Goal: Obtain resource: Obtain resource

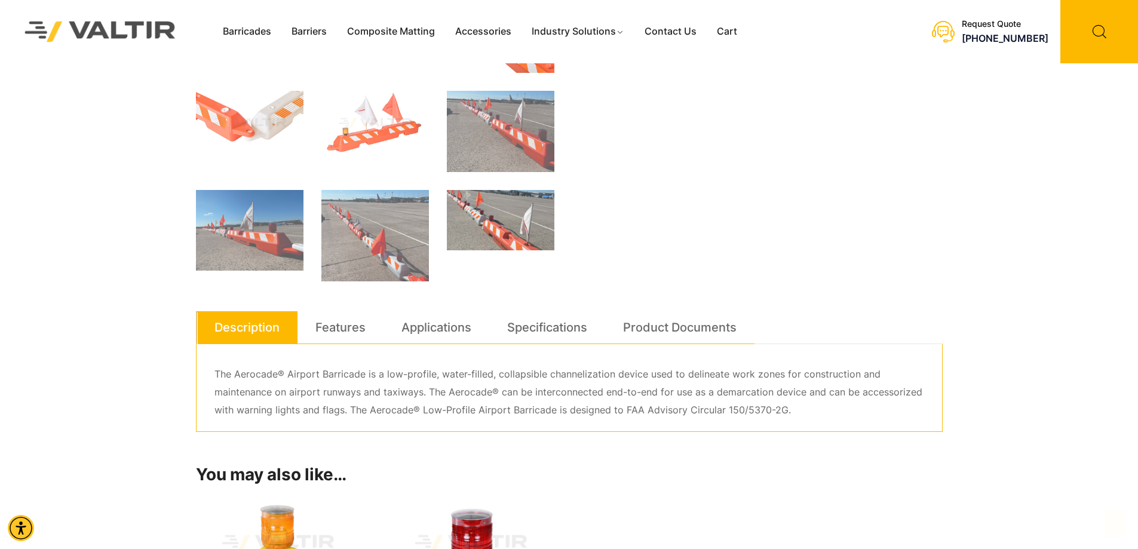
scroll to position [478, 0]
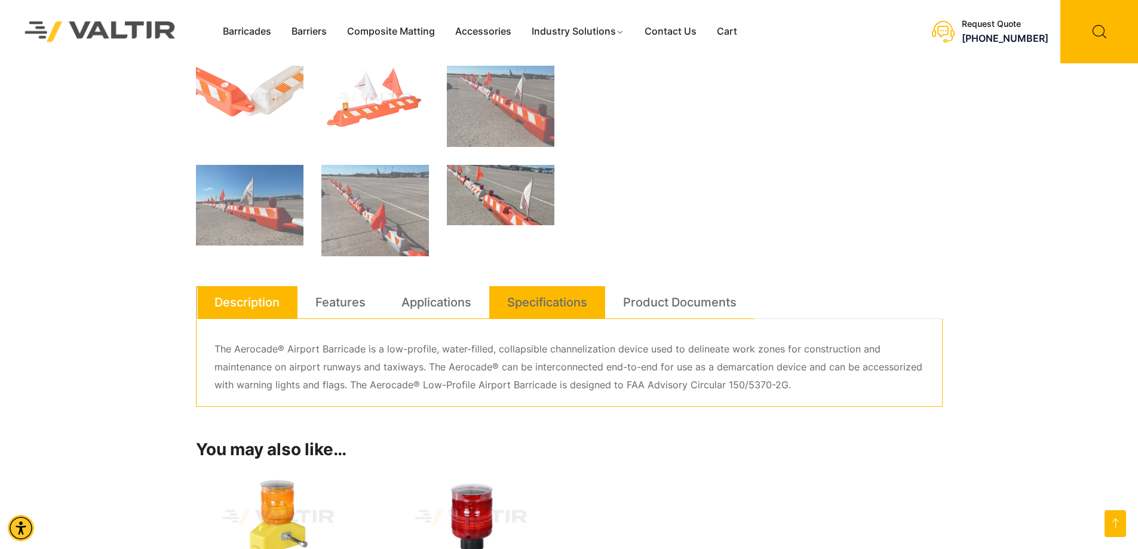
click at [526, 310] on link "Specifications" at bounding box center [547, 302] width 80 height 32
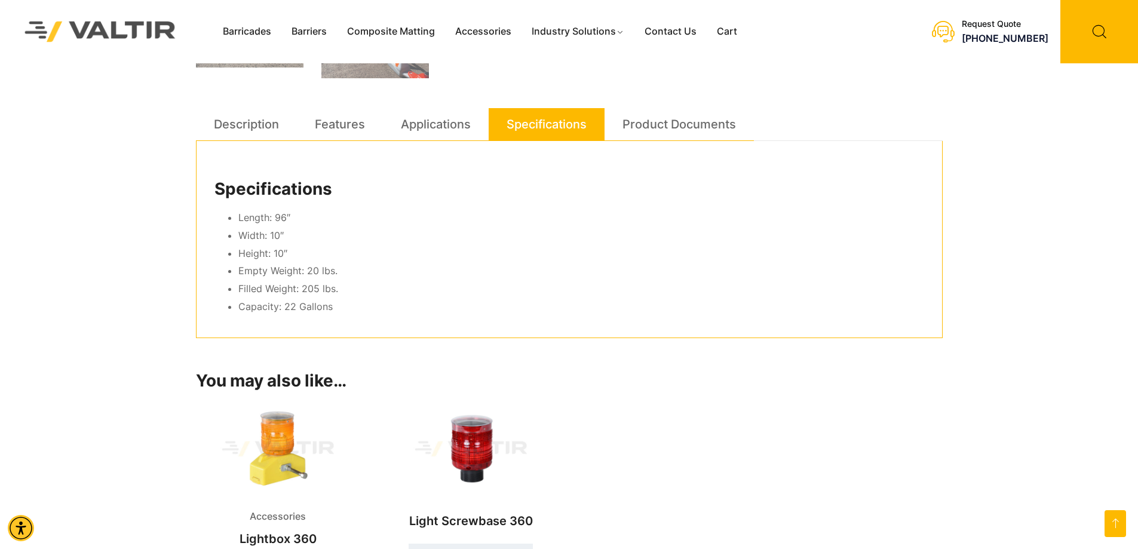
scroll to position [657, 0]
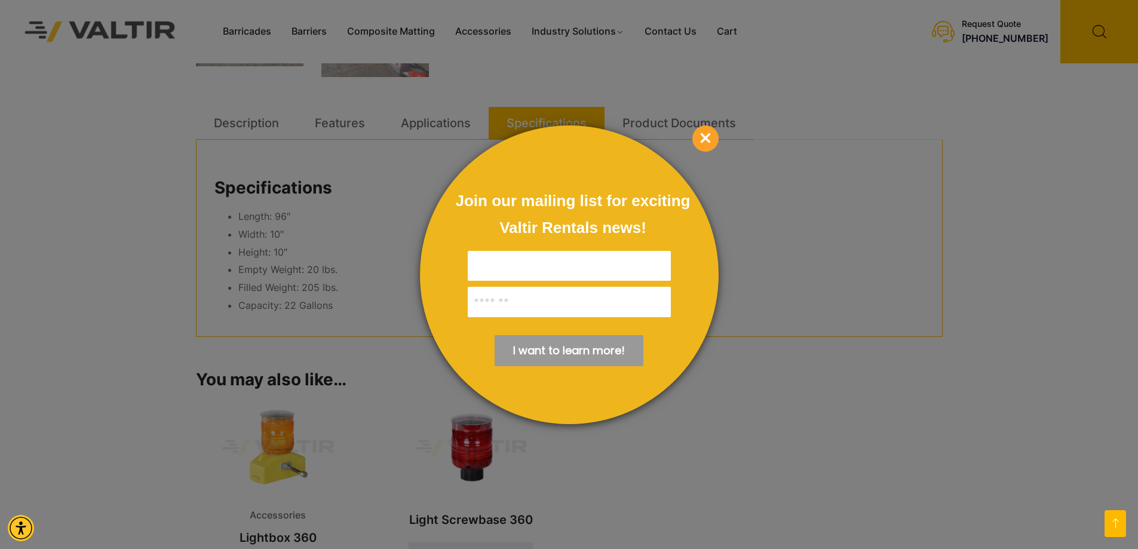
drag, startPoint x: 341, startPoint y: 315, endPoint x: 236, endPoint y: 216, distance: 144.6
click at [236, 216] on body "Skip to main content Enable accessibility for low vision Open the accessibility…" at bounding box center [569, 391] width 1138 height 2097
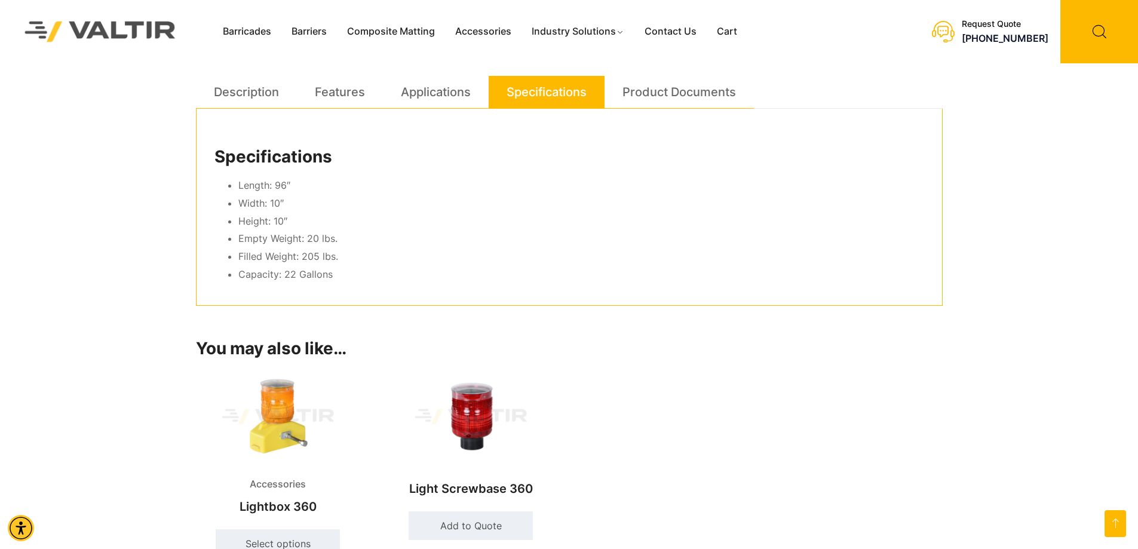
scroll to position [597, 0]
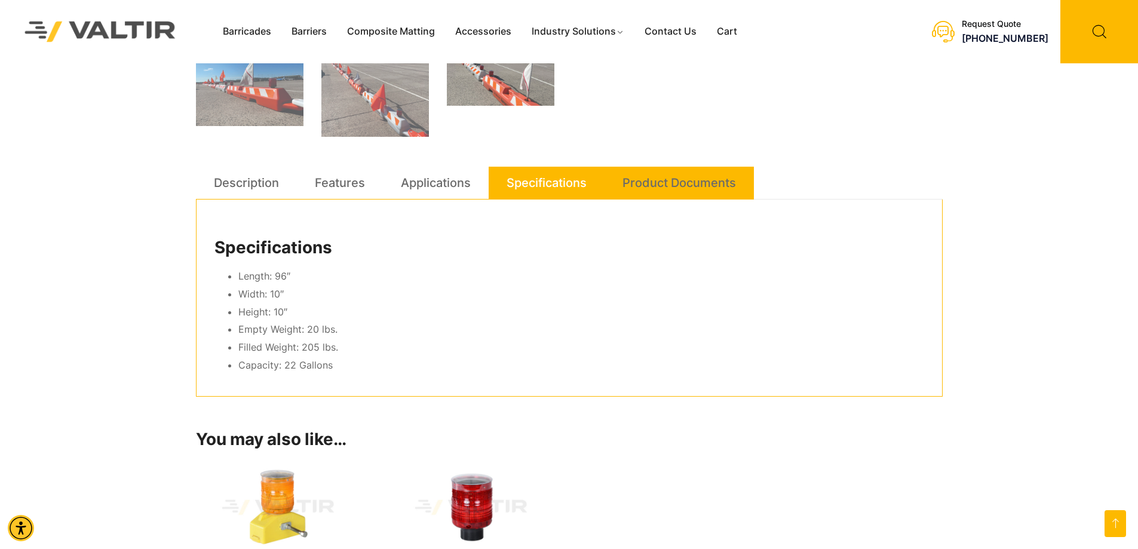
click at [646, 193] on link "Product Documents" at bounding box center [680, 183] width 114 height 32
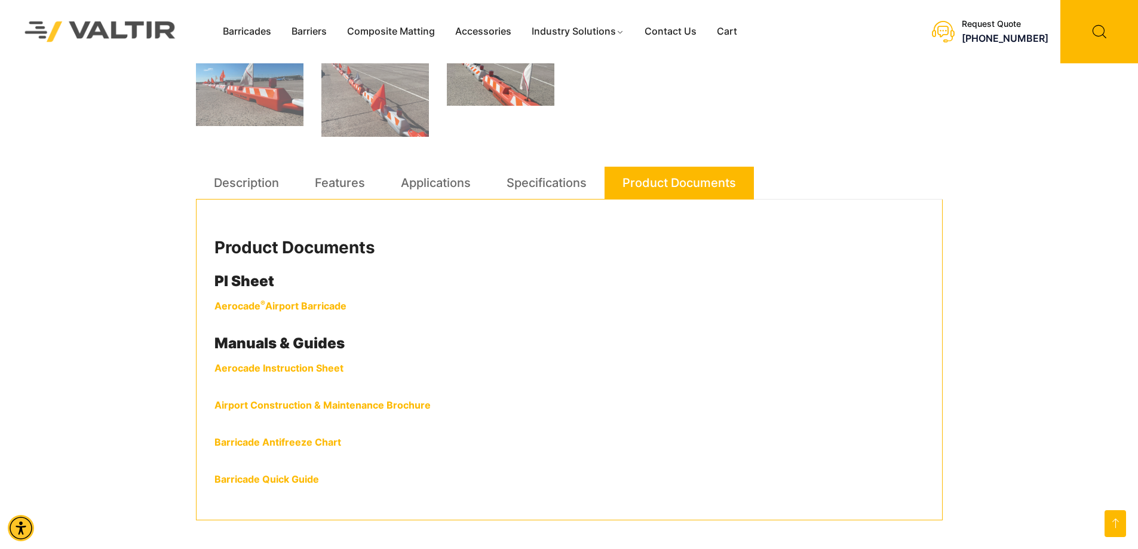
click at [279, 309] on strong "Aerocade ® Airport Barricade" at bounding box center [280, 306] width 132 height 12
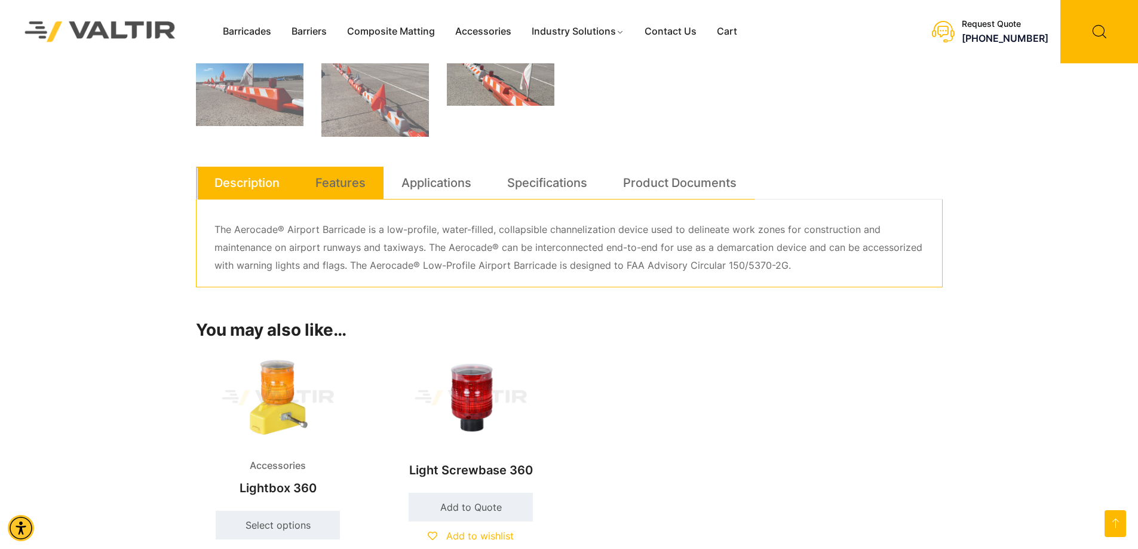
click at [352, 189] on link "Features" at bounding box center [340, 183] width 50 height 32
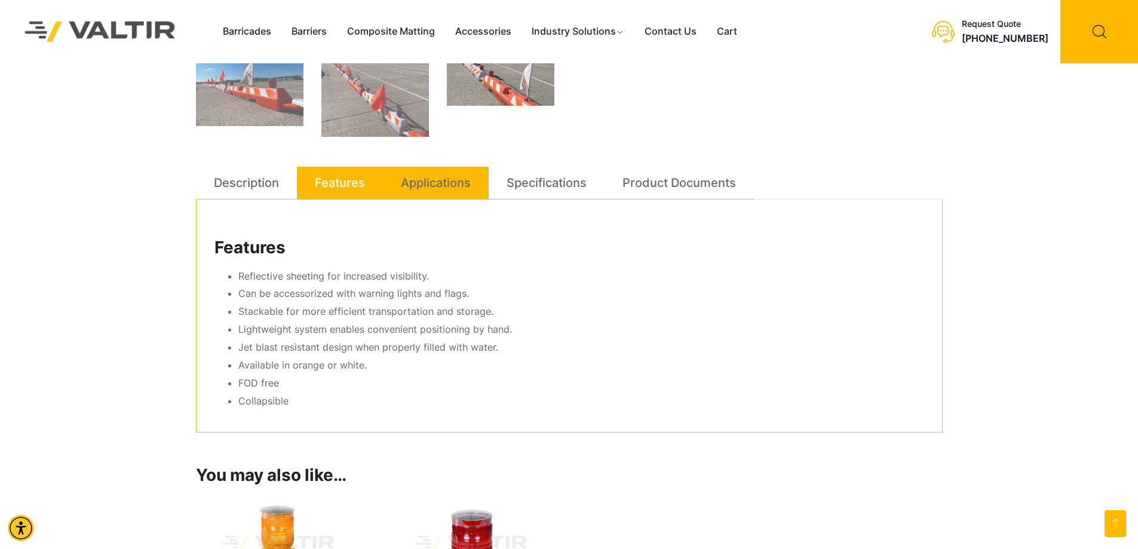
click at [402, 193] on link "Applications" at bounding box center [436, 183] width 70 height 32
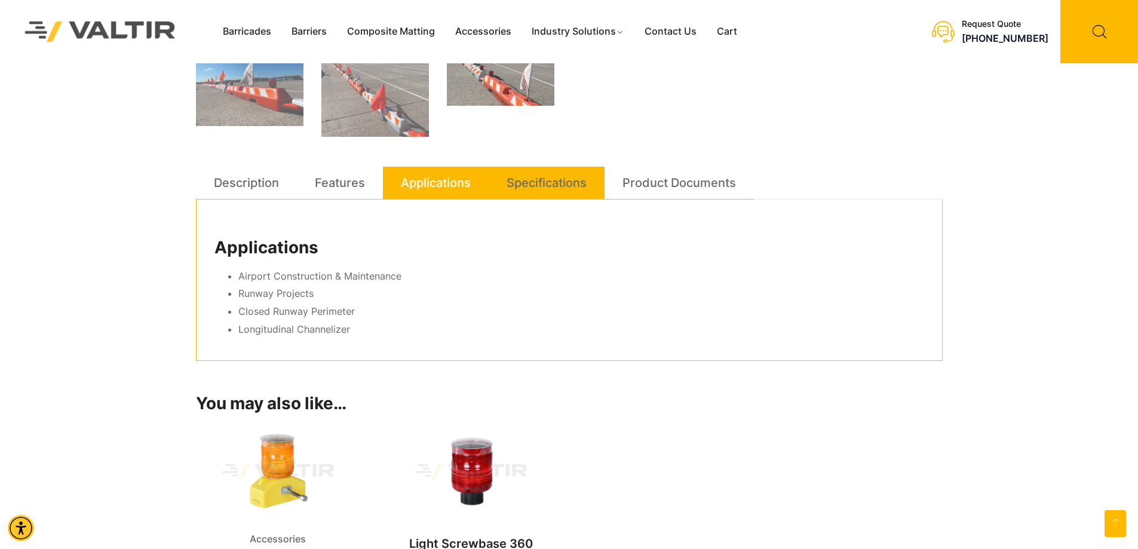
click at [566, 180] on link "Specifications" at bounding box center [547, 183] width 80 height 32
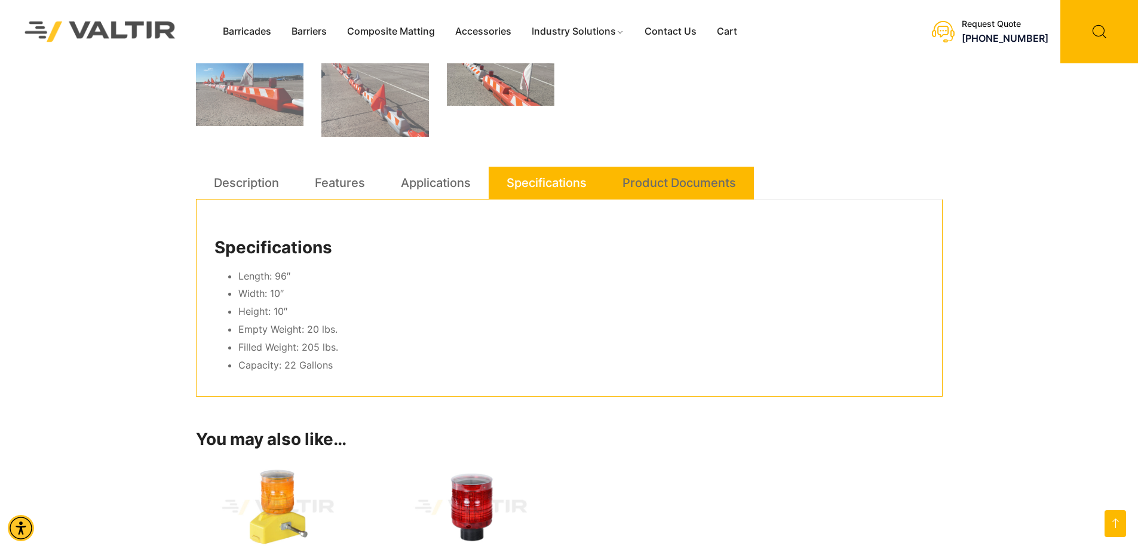
click at [632, 180] on link "Product Documents" at bounding box center [680, 183] width 114 height 32
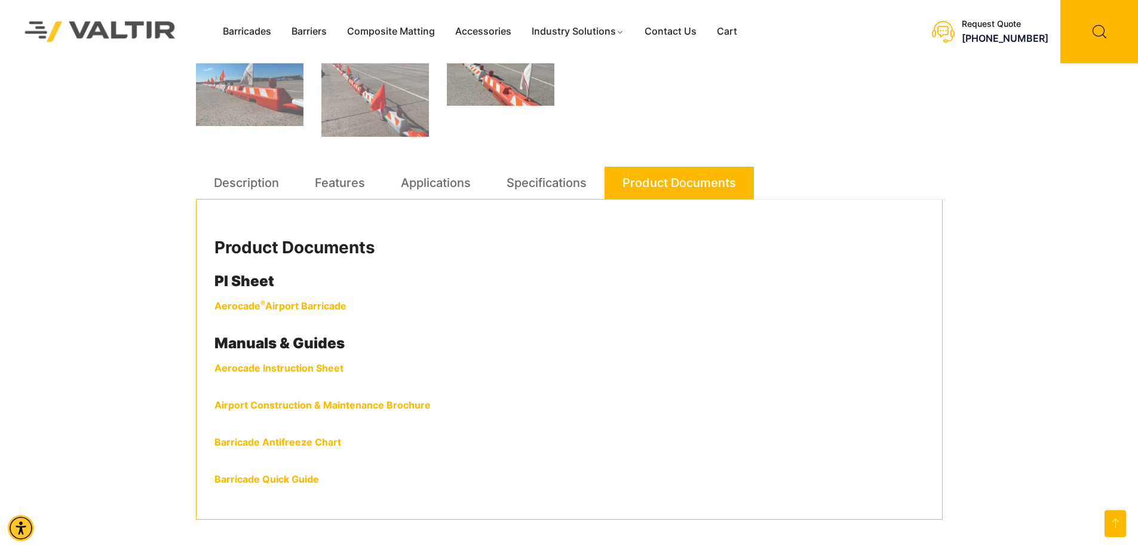
click at [297, 369] on link "Aerocade Instruction Sheet" at bounding box center [278, 368] width 129 height 12
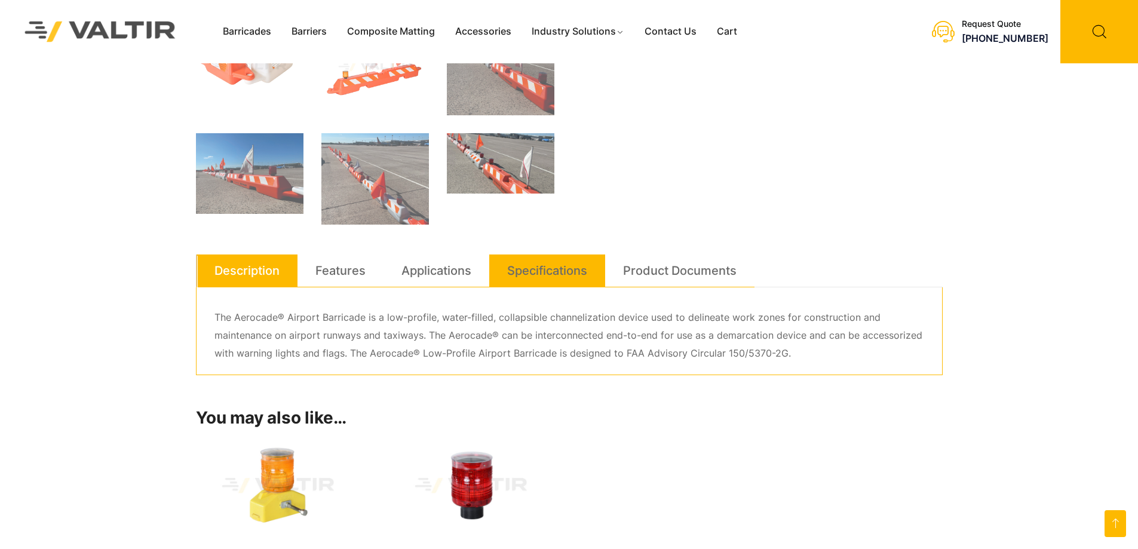
click at [558, 275] on link "Specifications" at bounding box center [547, 271] width 80 height 32
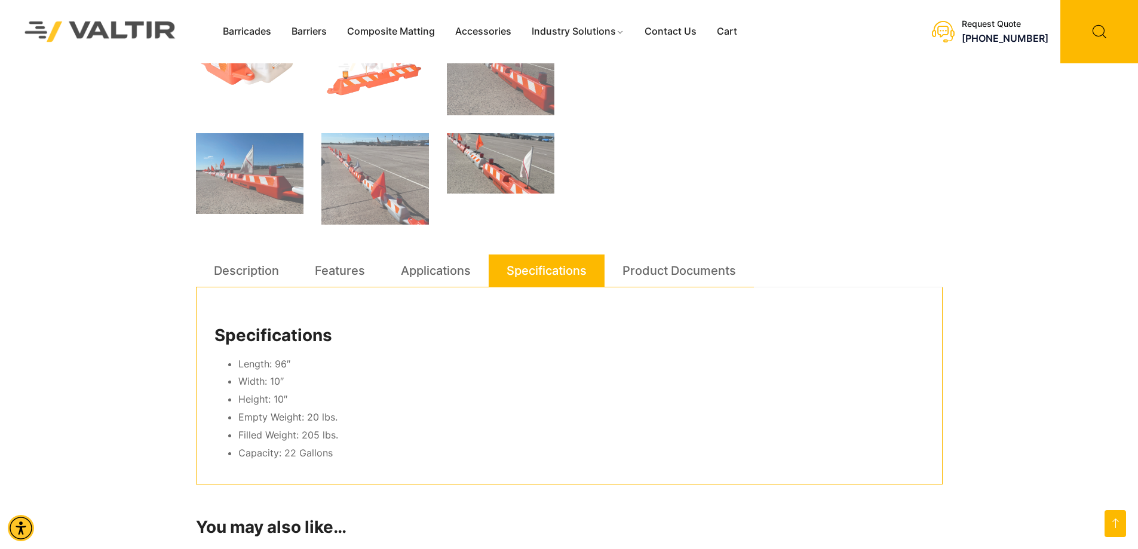
scroll to position [597, 0]
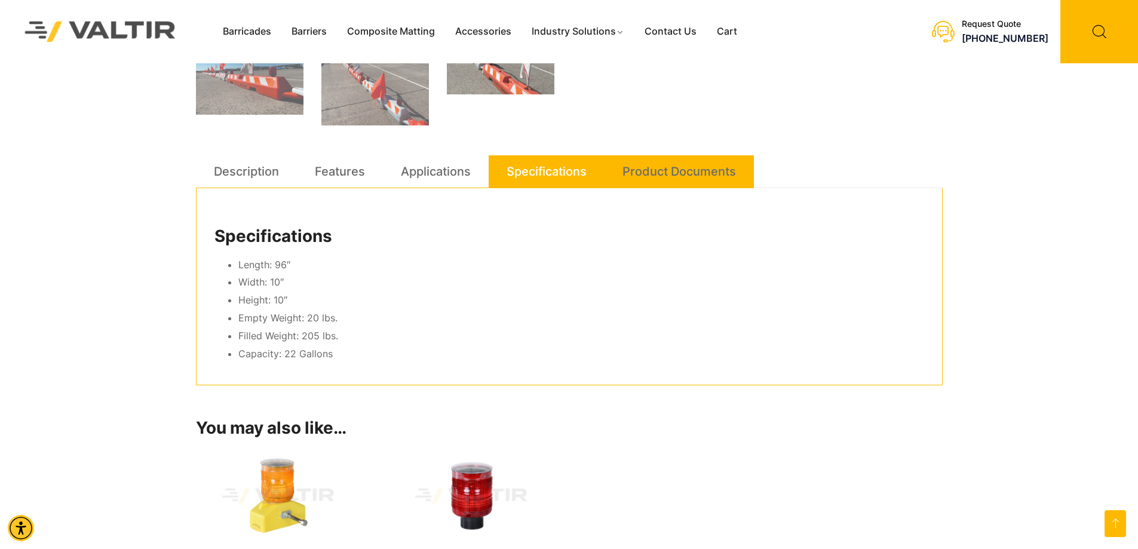
click at [660, 175] on link "Product Documents" at bounding box center [680, 171] width 114 height 32
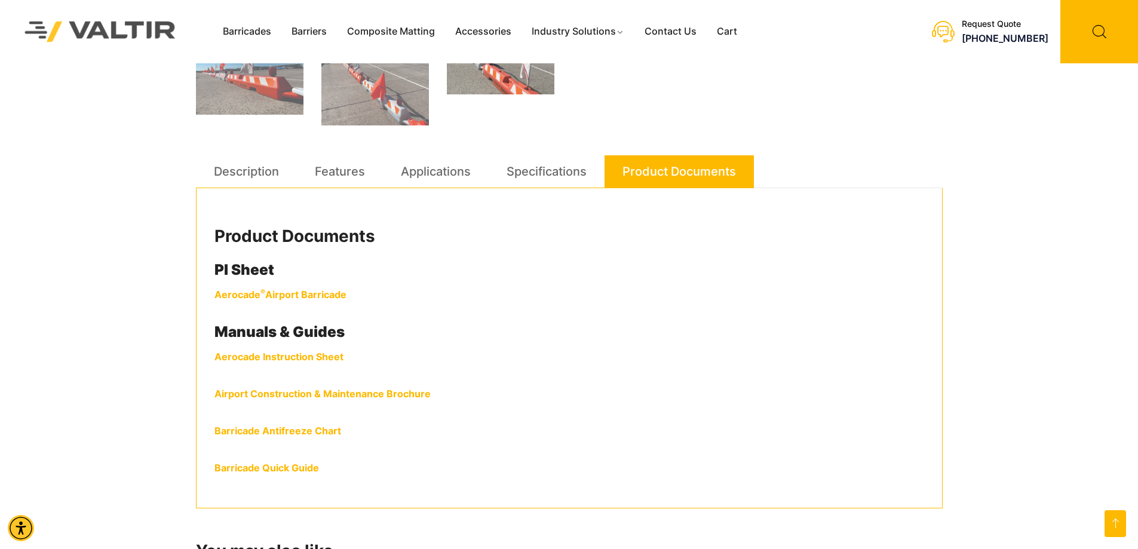
click at [292, 396] on link "Airport Construction & Maintenance Brochure" at bounding box center [322, 394] width 216 height 12
click at [334, 392] on link "Airport Construction & Maintenance Brochure" at bounding box center [322, 394] width 216 height 12
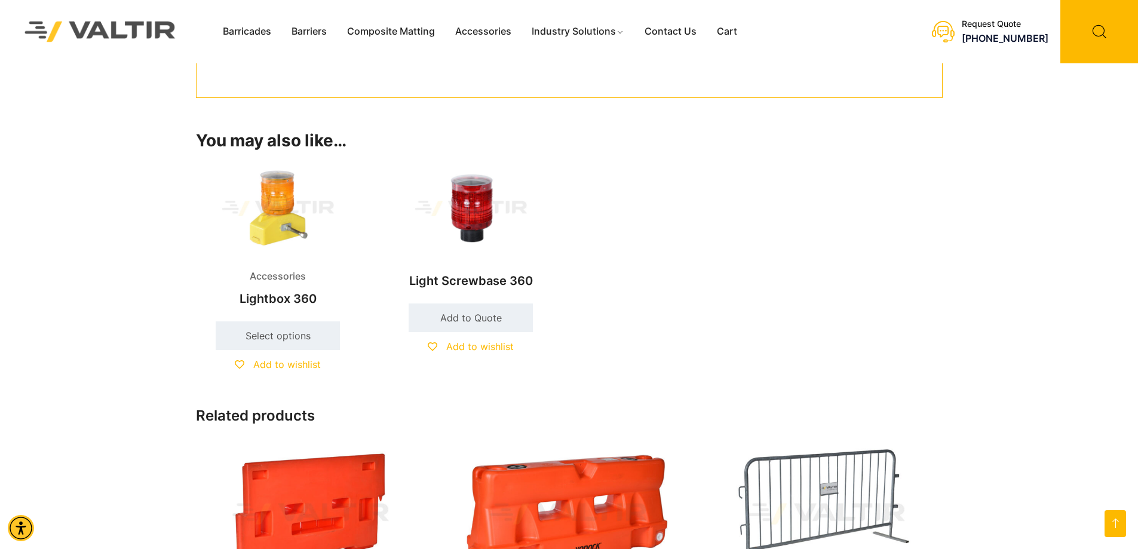
scroll to position [896, 0]
